Goal: Task Accomplishment & Management: Use online tool/utility

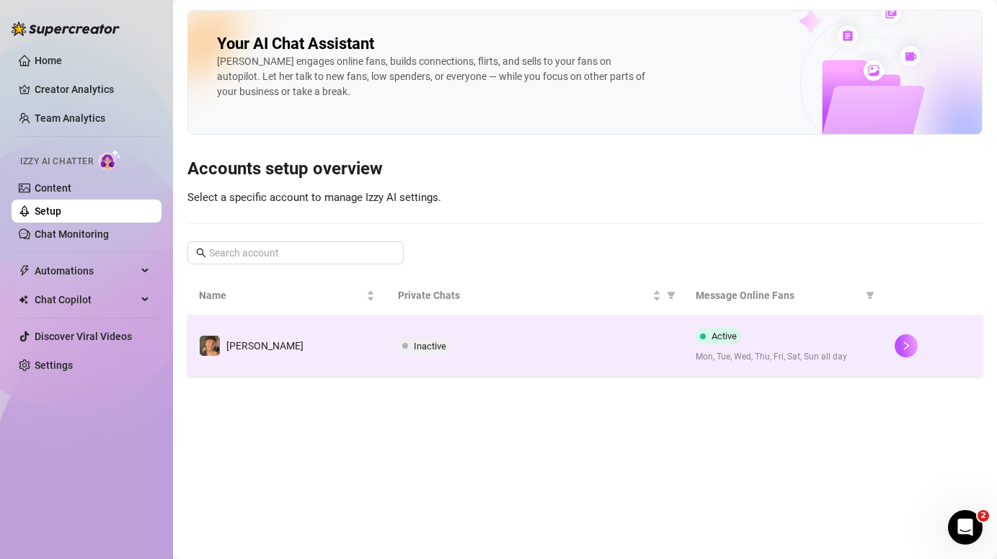
click at [842, 352] on span "Mon, Tue, Wed, Thu, Fri, Sat, Sun all day" at bounding box center [784, 357] width 176 height 14
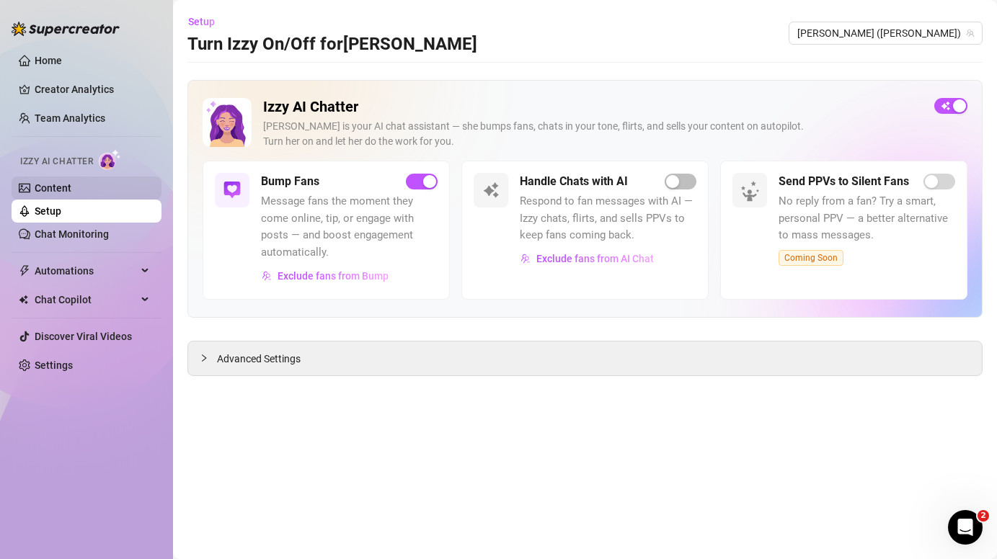
click at [55, 193] on link "Content" at bounding box center [53, 188] width 37 height 12
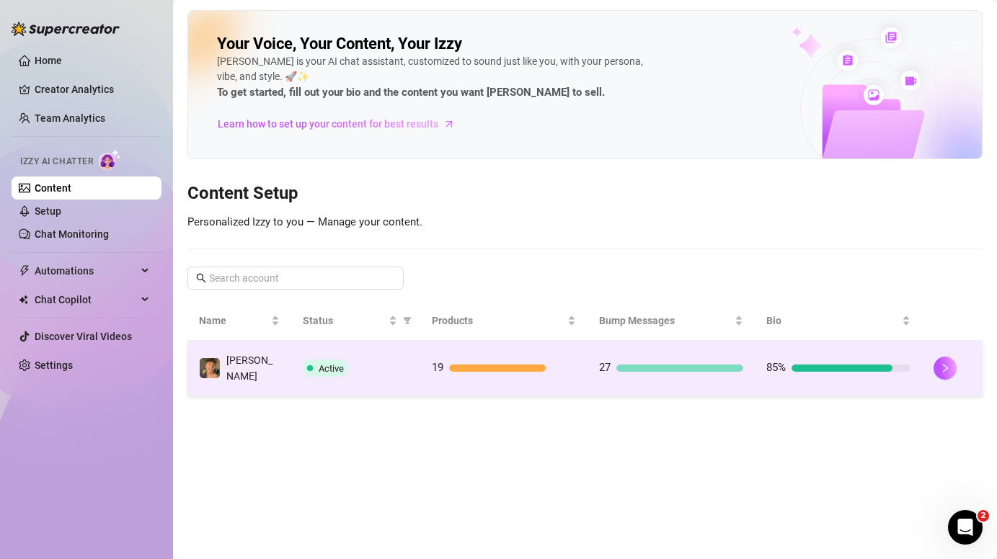
click at [708, 365] on div at bounding box center [679, 368] width 127 height 7
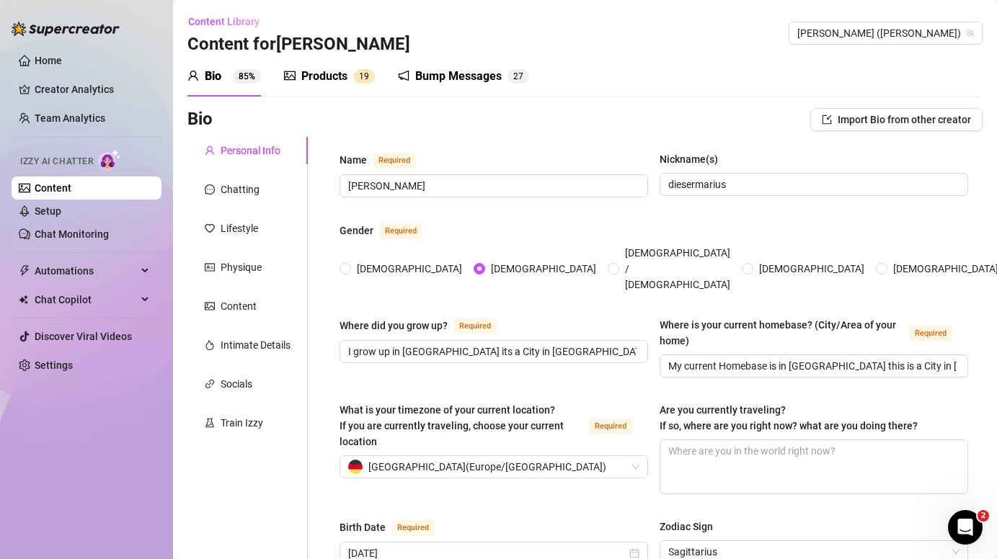
click at [325, 71] on div "Products" at bounding box center [324, 76] width 46 height 17
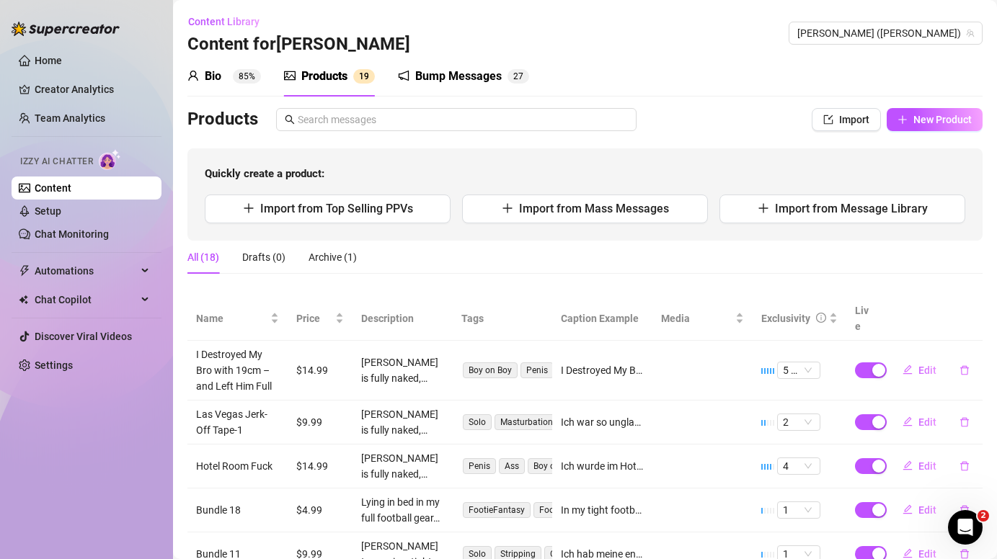
click at [404, 70] on icon "notification" at bounding box center [404, 76] width 12 height 12
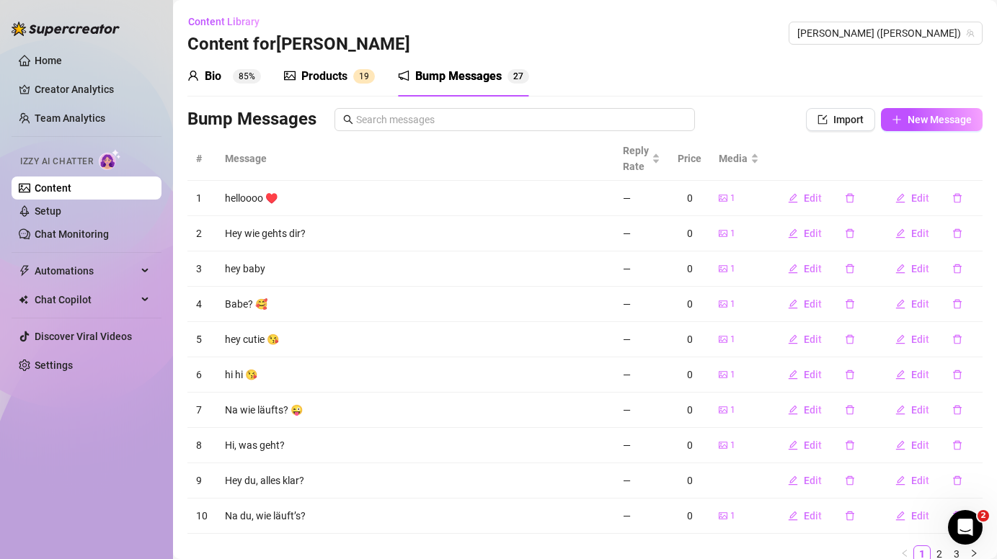
scroll to position [58, 0]
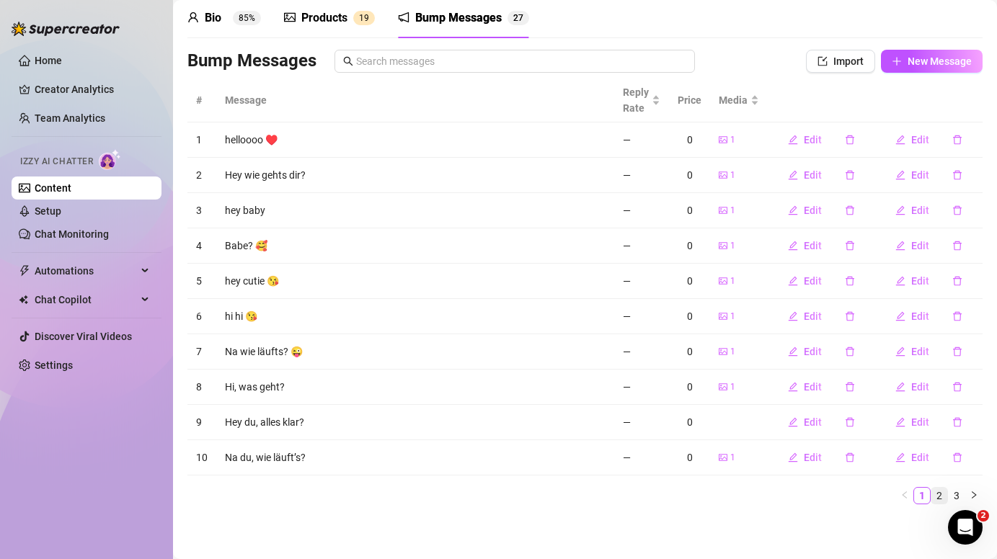
click at [943, 497] on link "2" at bounding box center [939, 496] width 16 height 16
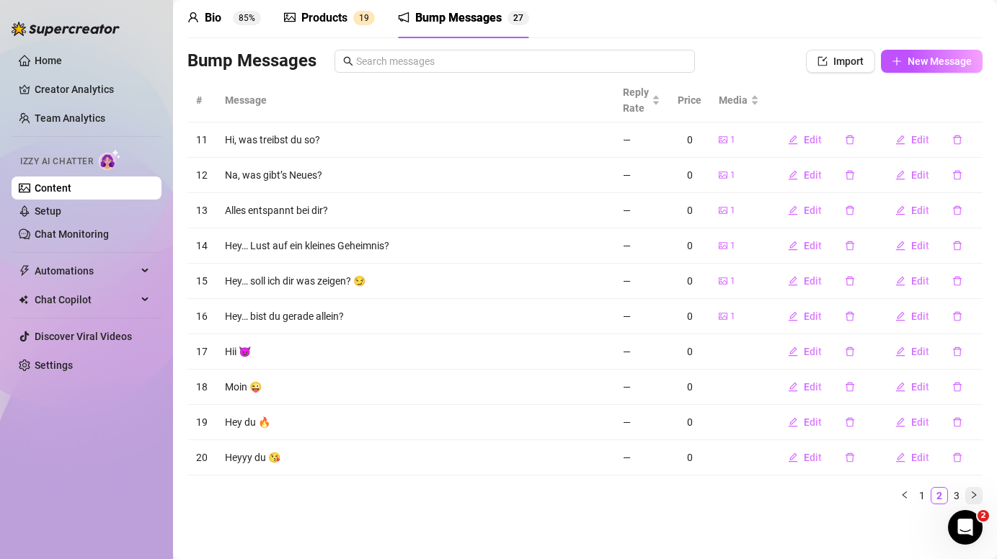
click at [970, 492] on icon "right" at bounding box center [973, 495] width 9 height 9
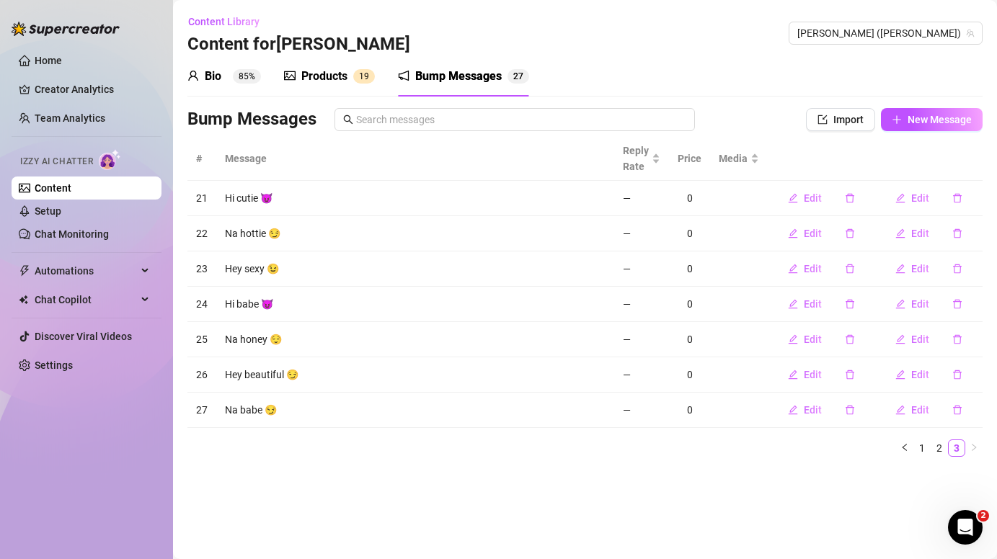
scroll to position [0, 0]
click at [850, 114] on span "Import" at bounding box center [848, 120] width 30 height 12
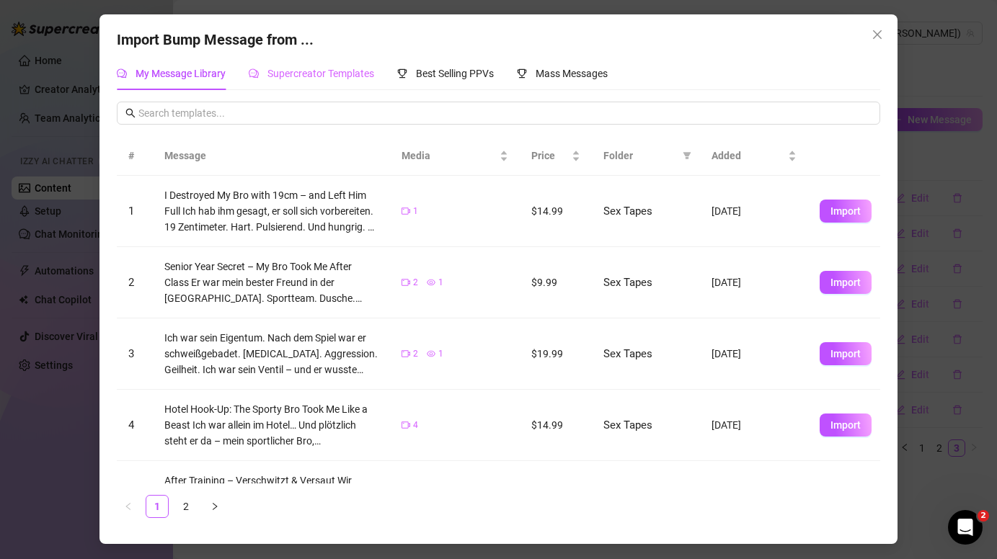
click at [355, 64] on div "Supercreator Templates" at bounding box center [311, 73] width 125 height 33
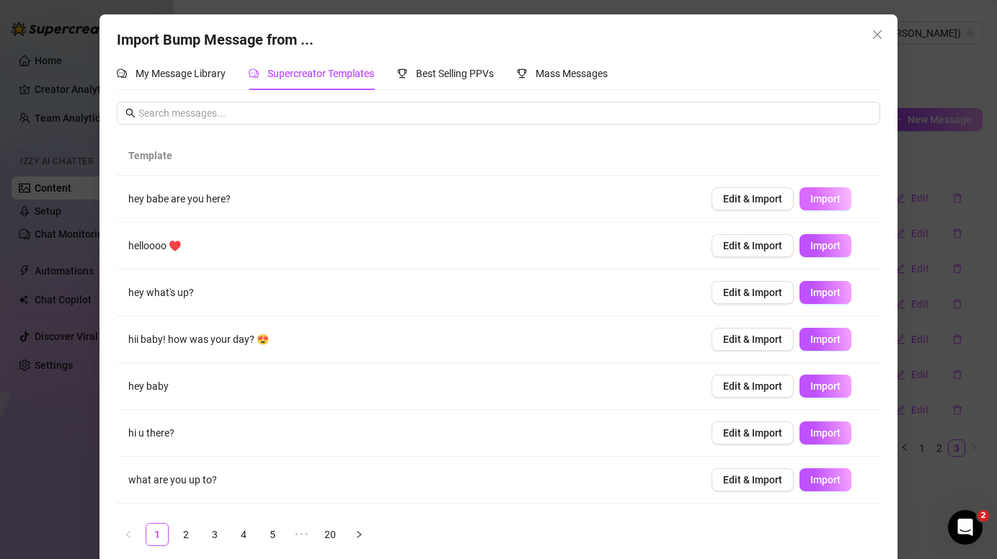
click at [838, 204] on span "Import" at bounding box center [825, 199] width 30 height 12
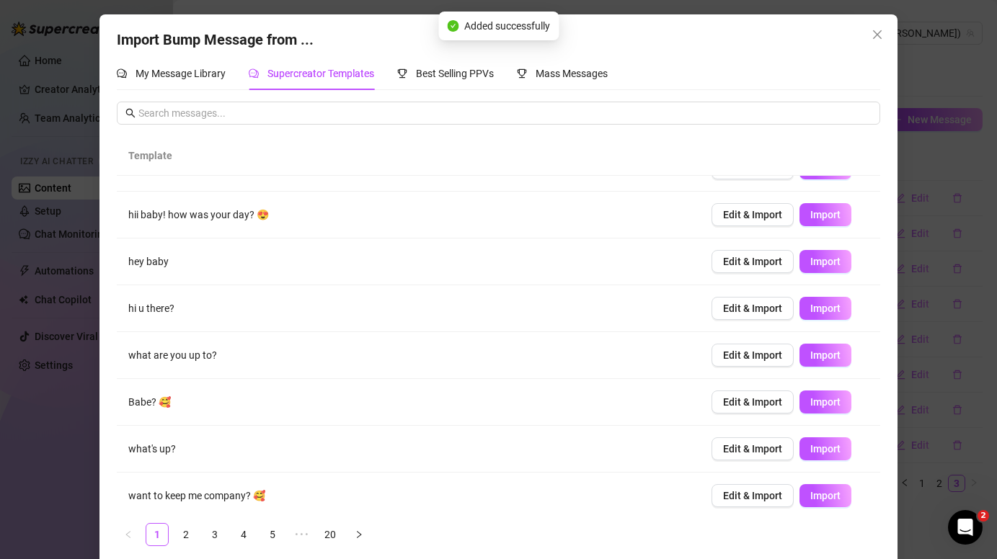
scroll to position [133, 0]
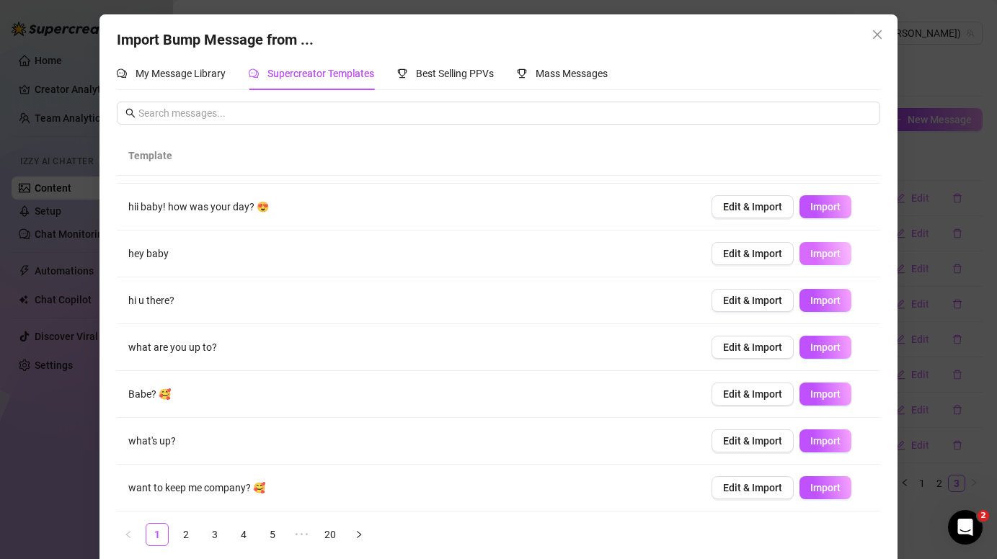
click at [835, 250] on span "Import" at bounding box center [825, 254] width 30 height 12
click at [336, 536] on link "20" at bounding box center [330, 535] width 22 height 22
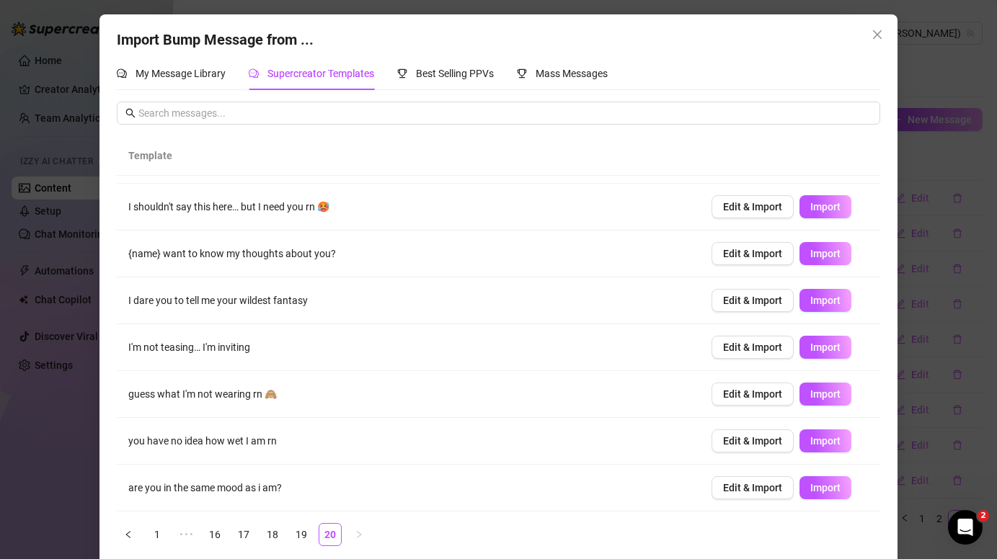
scroll to position [0, 0]
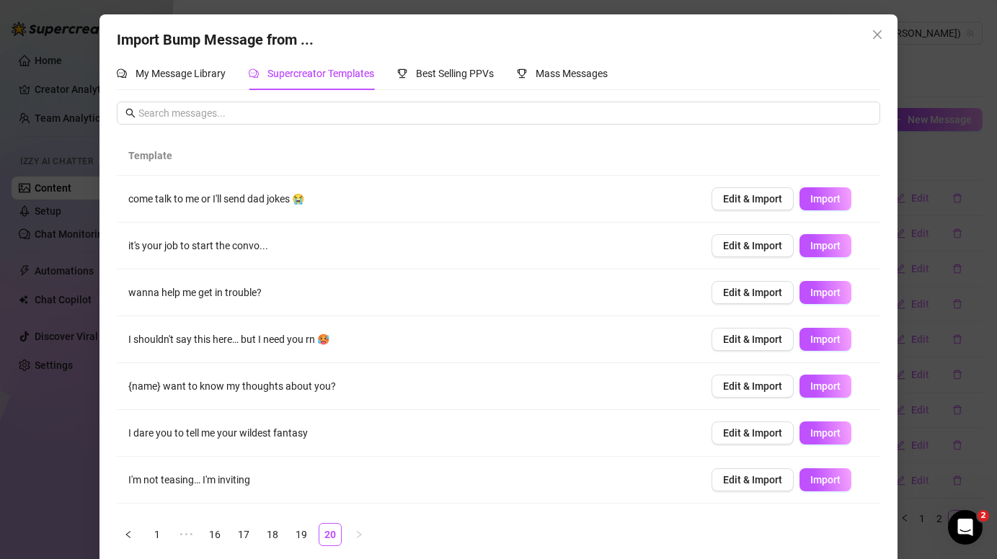
click at [228, 535] on ul "1 ••• 16 17 18 19 20" at bounding box center [498, 534] width 763 height 23
click at [226, 535] on li "16" at bounding box center [214, 534] width 23 height 23
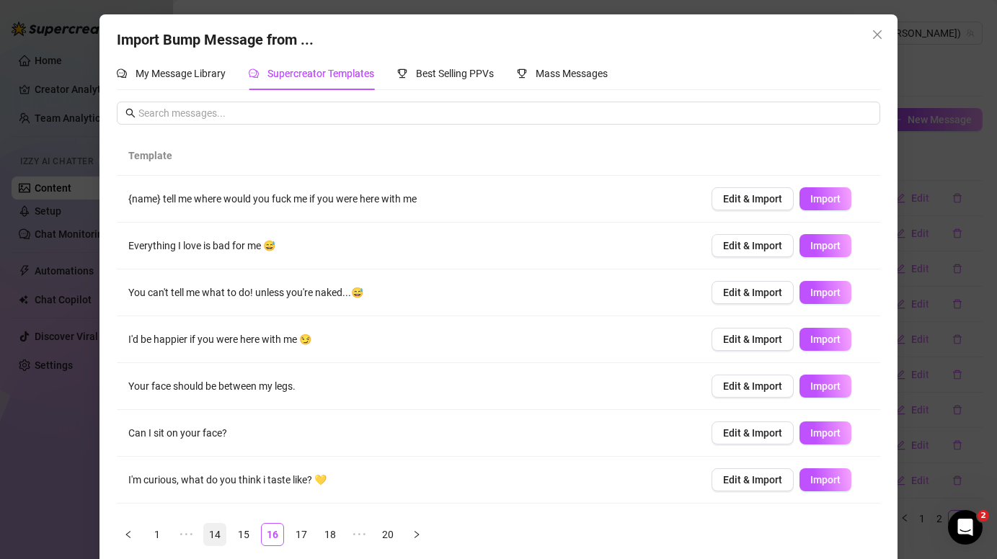
click at [209, 536] on link "14" at bounding box center [215, 535] width 22 height 22
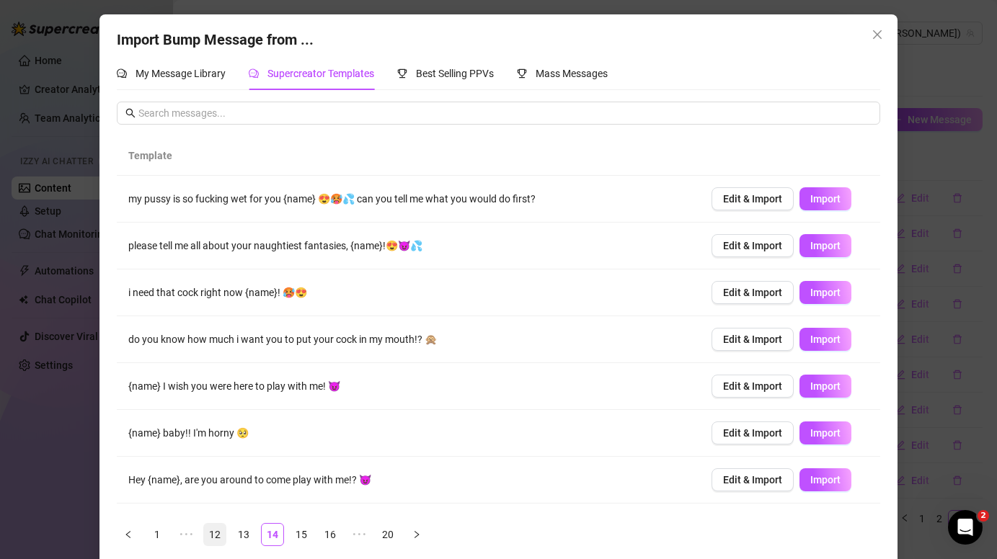
click at [212, 533] on link "12" at bounding box center [215, 535] width 22 height 22
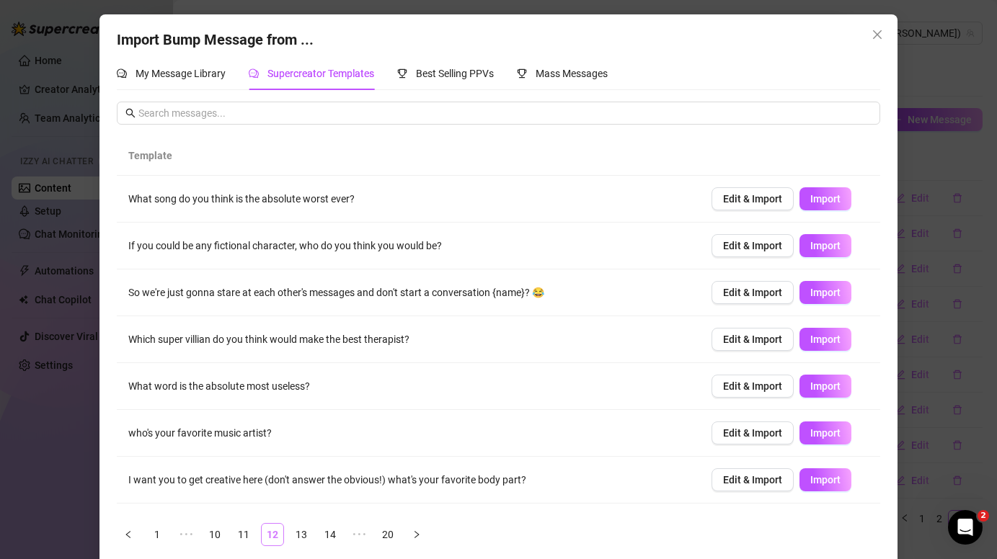
click at [212, 533] on link "10" at bounding box center [215, 535] width 22 height 22
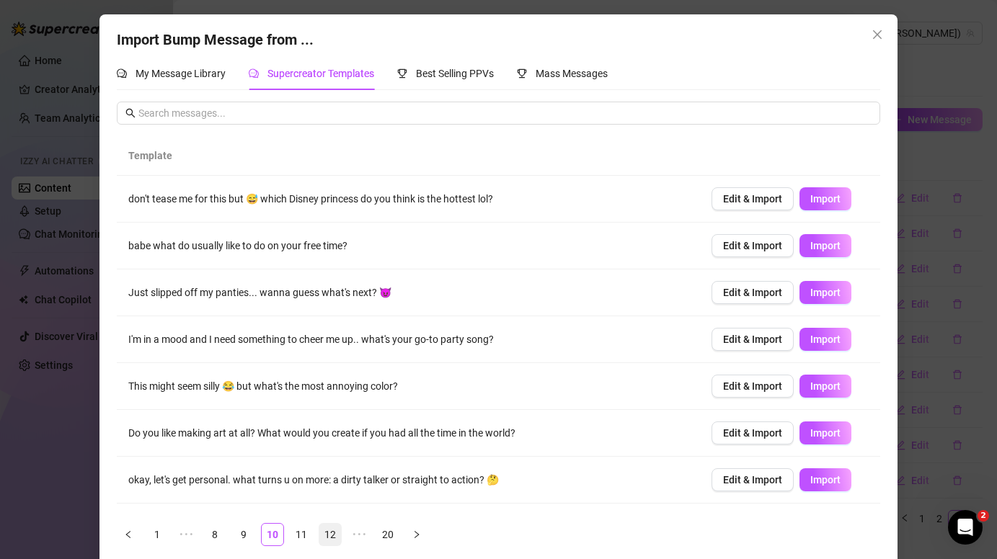
click at [212, 533] on link "8" at bounding box center [215, 535] width 22 height 22
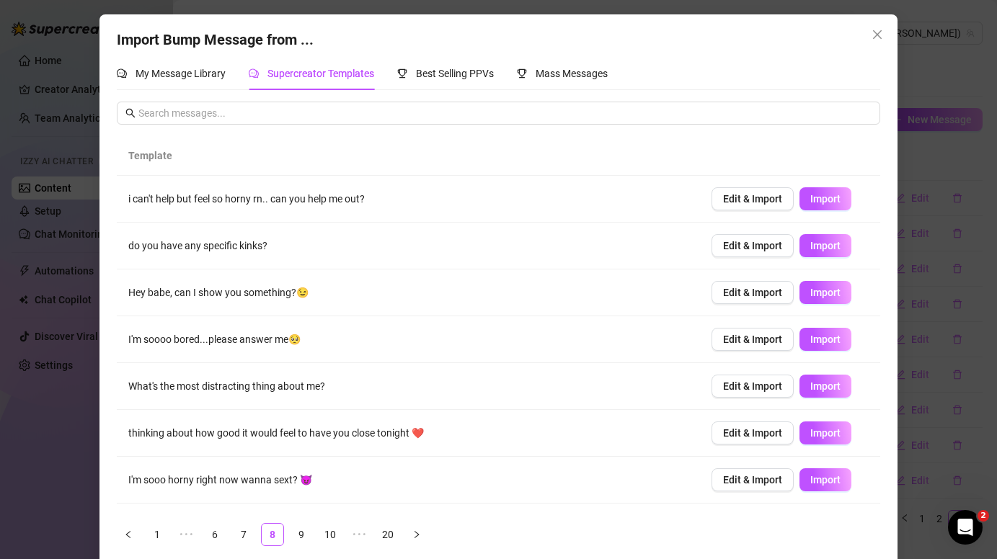
click at [212, 533] on link "6" at bounding box center [215, 535] width 22 height 22
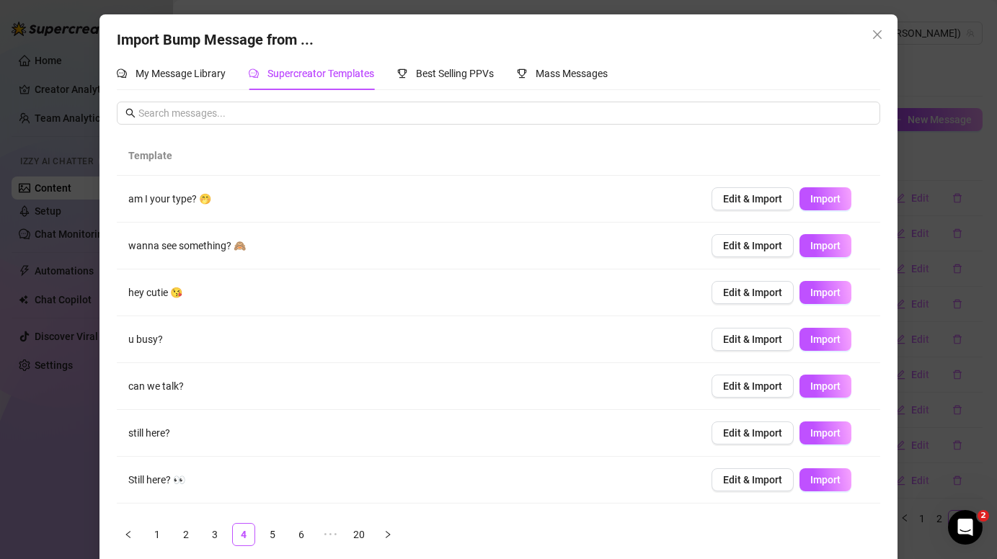
click at [212, 533] on link "3" at bounding box center [215, 535] width 22 height 22
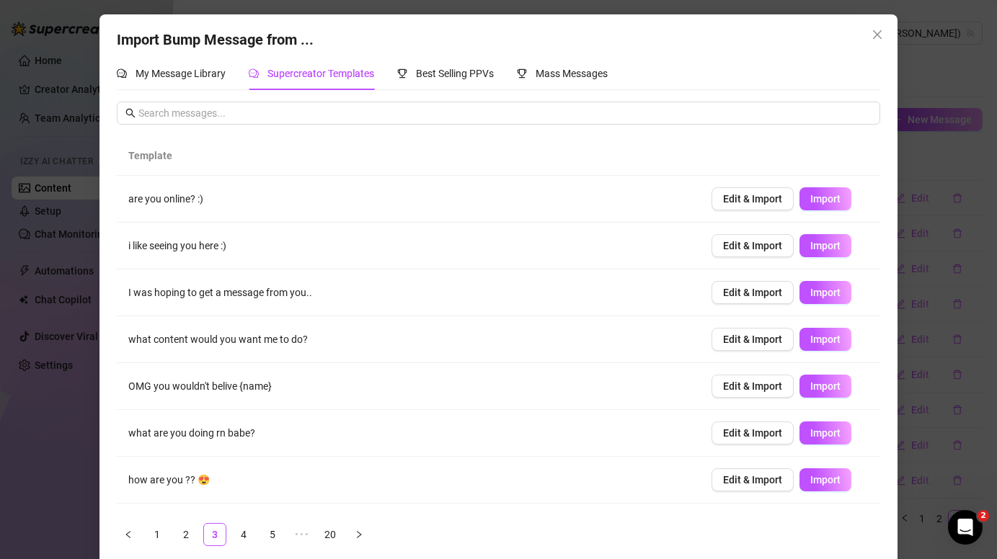
click at [834, 185] on td "Edit & Import Import" at bounding box center [790, 199] width 180 height 47
click at [834, 205] on span "Import" at bounding box center [825, 199] width 30 height 12
click at [822, 480] on span "Import" at bounding box center [825, 480] width 30 height 12
click at [189, 530] on link "2" at bounding box center [186, 535] width 22 height 22
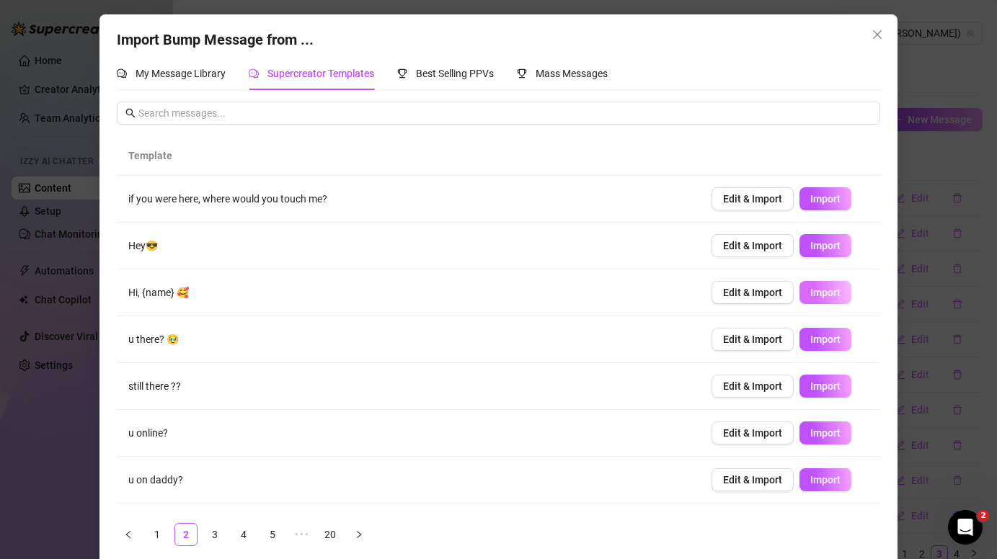
click at [845, 294] on button "Import" at bounding box center [825, 292] width 52 height 23
click at [842, 248] on button "Import" at bounding box center [825, 245] width 52 height 23
click at [210, 533] on link "3" at bounding box center [215, 535] width 22 height 22
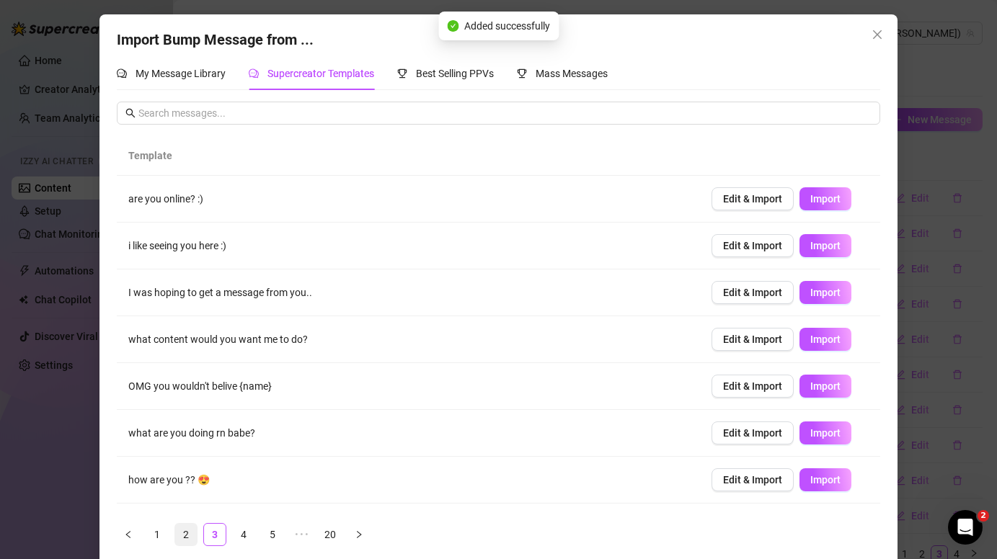
click at [187, 530] on link "2" at bounding box center [186, 535] width 22 height 22
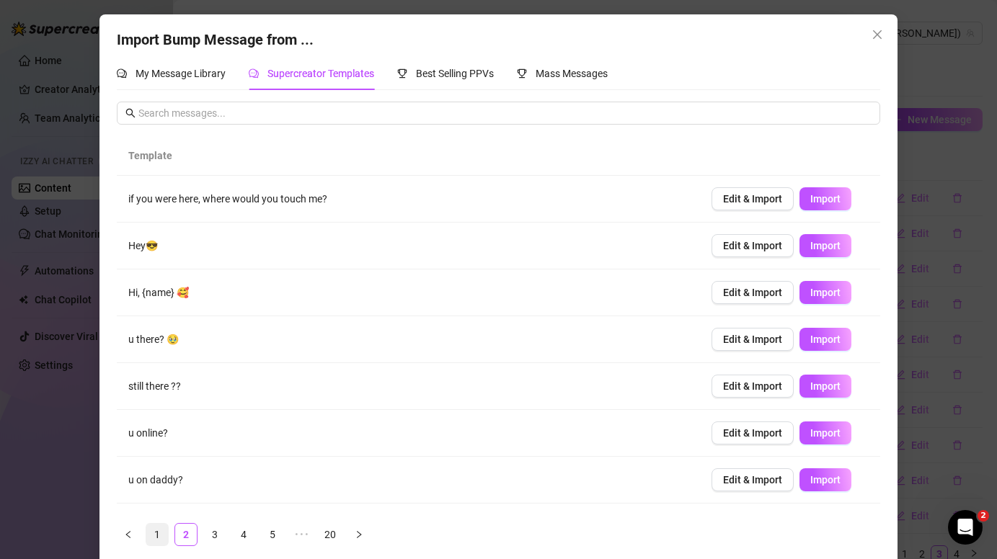
click at [156, 530] on link "1" at bounding box center [157, 535] width 22 height 22
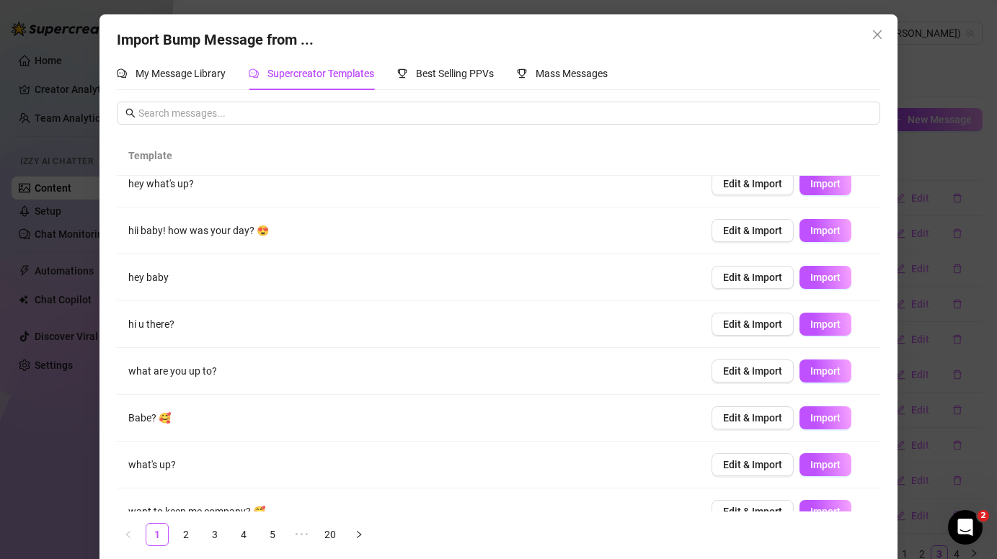
scroll to position [133, 0]
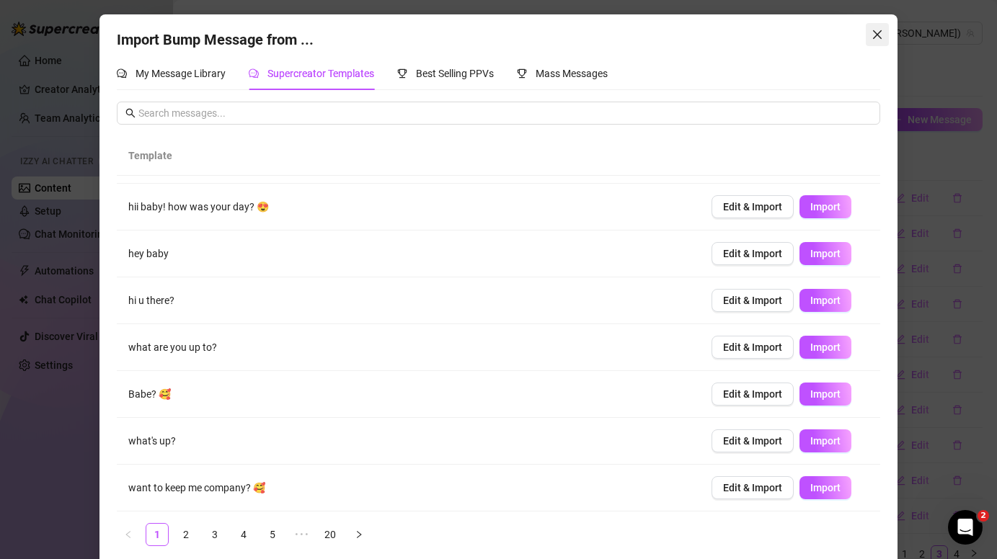
click at [871, 27] on button "Close" at bounding box center [877, 34] width 23 height 23
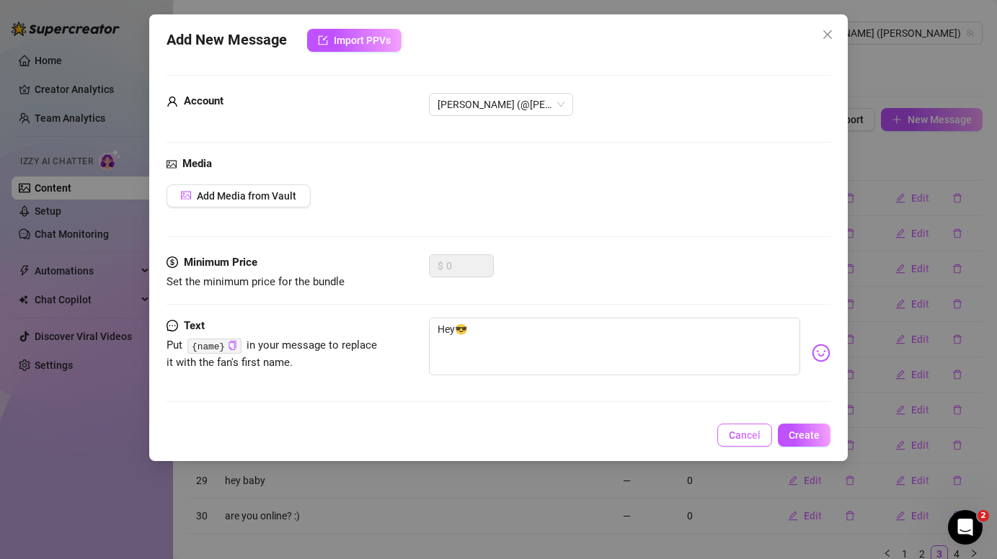
click at [736, 430] on span "Cancel" at bounding box center [745, 436] width 32 height 12
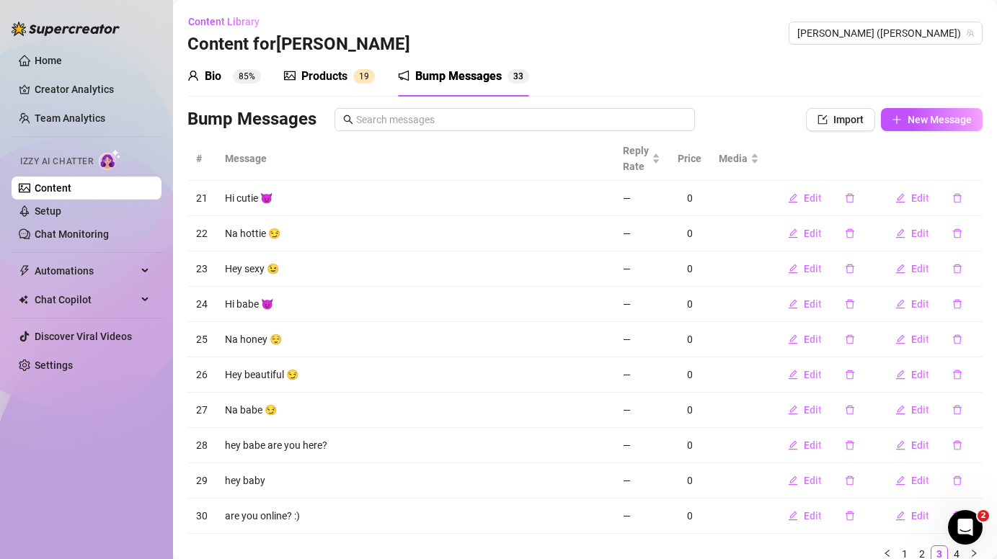
scroll to position [58, 0]
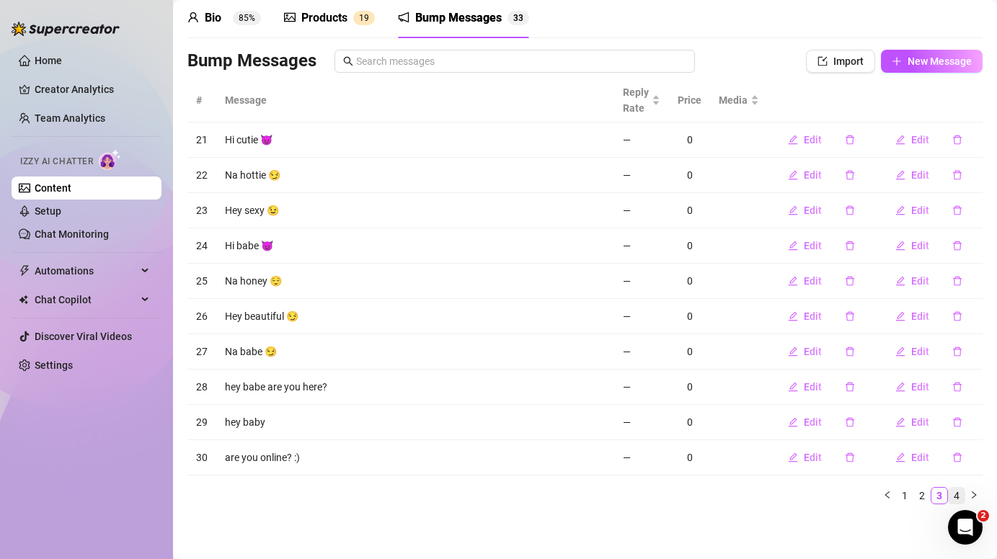
click at [954, 493] on link "4" at bounding box center [957, 496] width 16 height 16
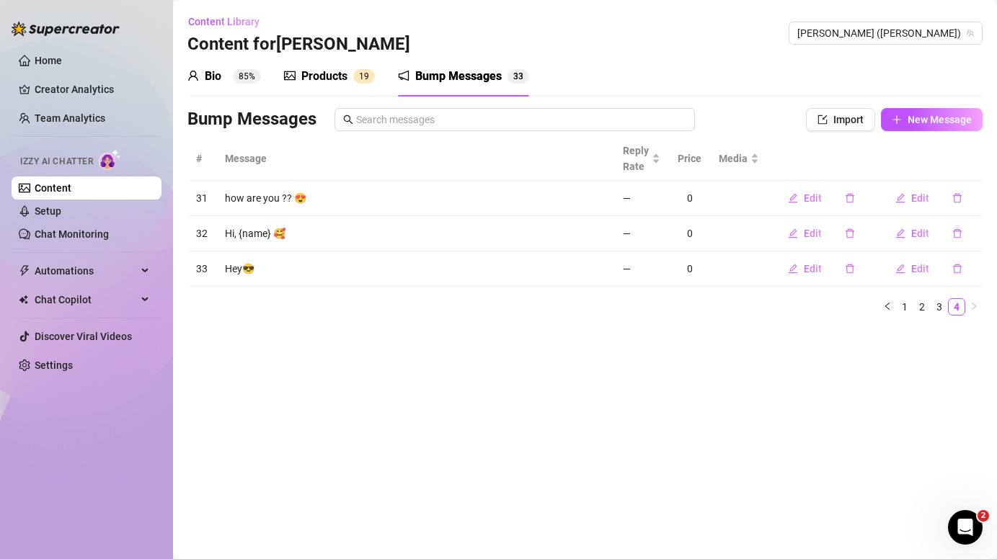
click at [198, 76] on icon "user" at bounding box center [193, 76] width 12 height 12
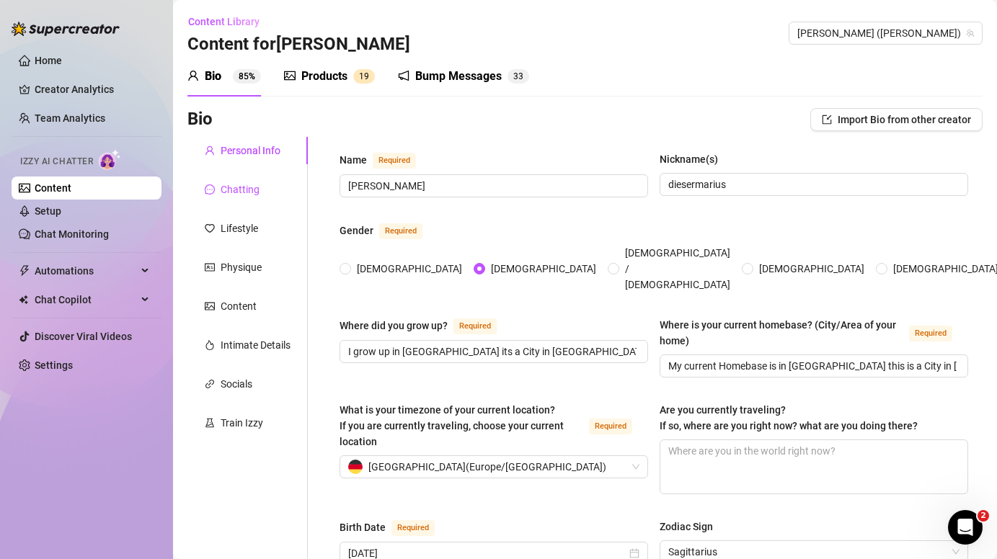
click at [253, 187] on div "Chatting" at bounding box center [240, 190] width 39 height 16
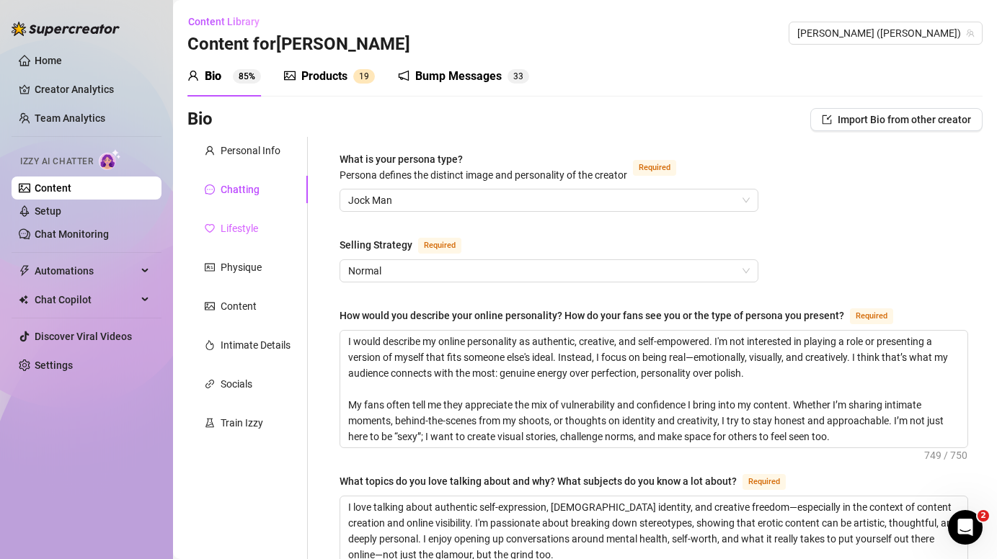
click at [262, 234] on div "Lifestyle" at bounding box center [247, 228] width 120 height 27
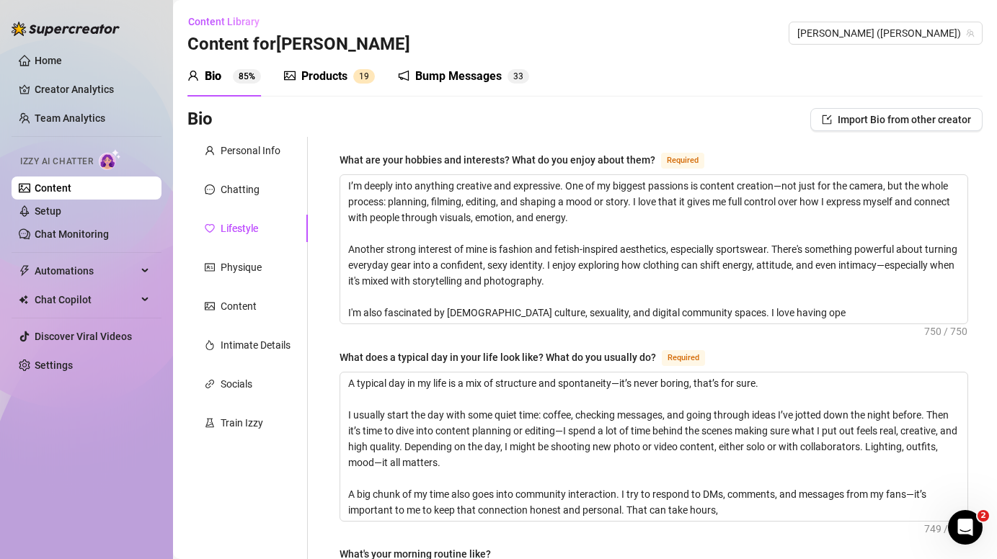
click at [259, 185] on div "Chatting" at bounding box center [247, 189] width 120 height 27
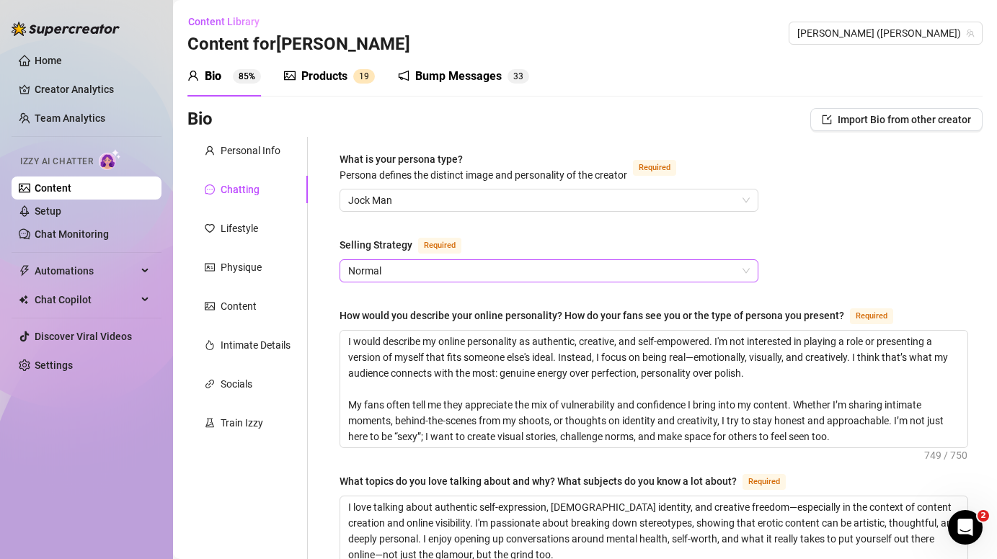
click at [365, 259] on div "Normal" at bounding box center [548, 270] width 419 height 23
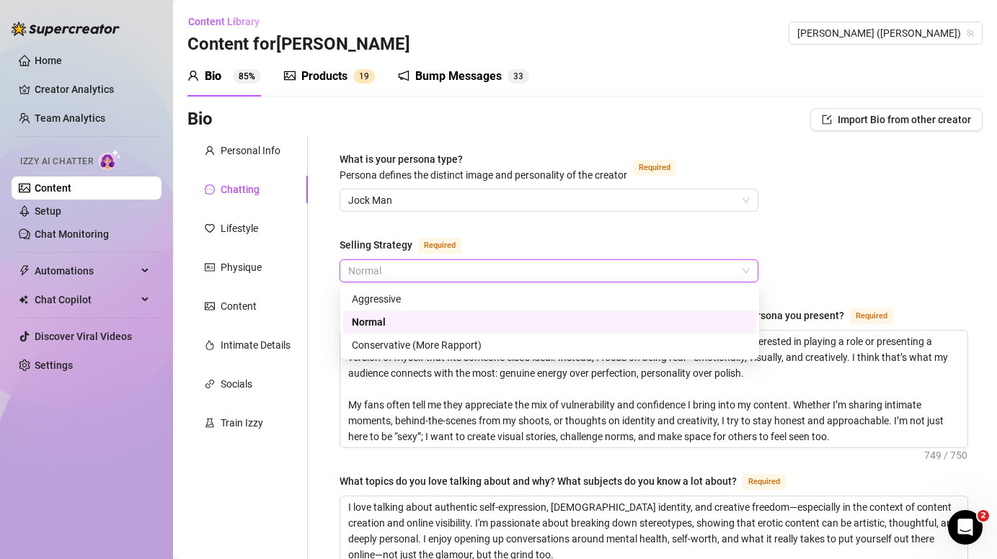
click at [443, 324] on div "Normal" at bounding box center [550, 322] width 396 height 16
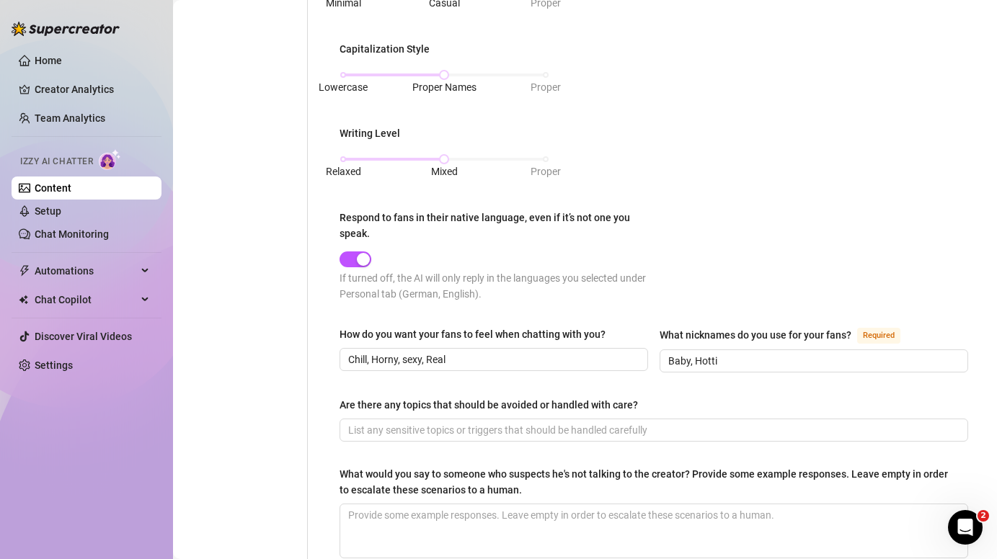
scroll to position [920, 0]
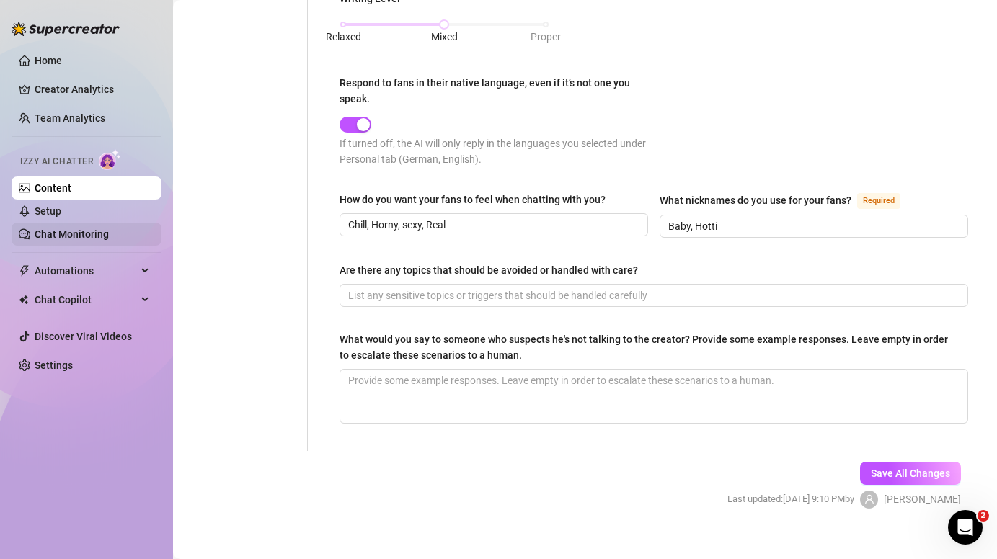
click at [49, 234] on link "Chat Monitoring" at bounding box center [72, 234] width 74 height 12
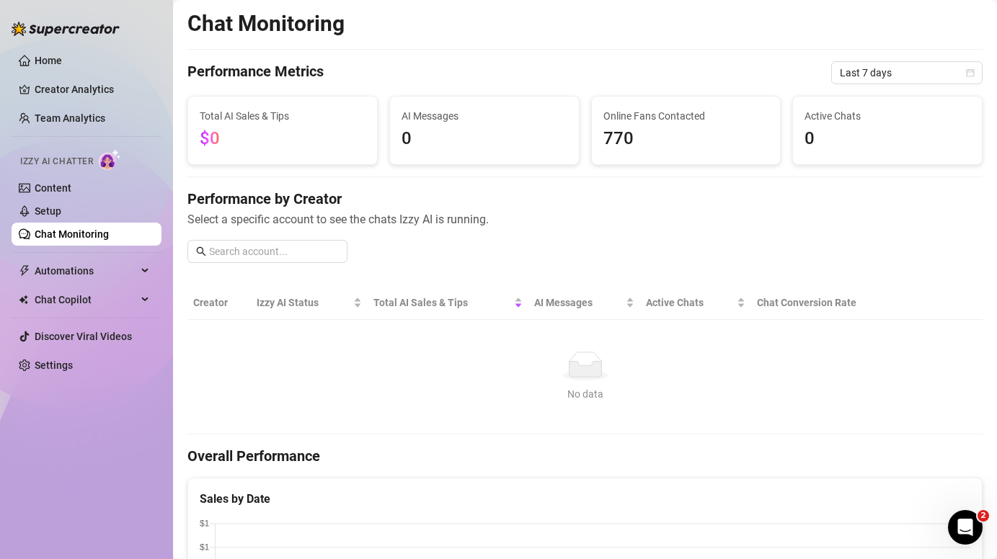
click at [269, 133] on span "$0" at bounding box center [283, 138] width 166 height 27
